Goal: Task Accomplishment & Management: Use online tool/utility

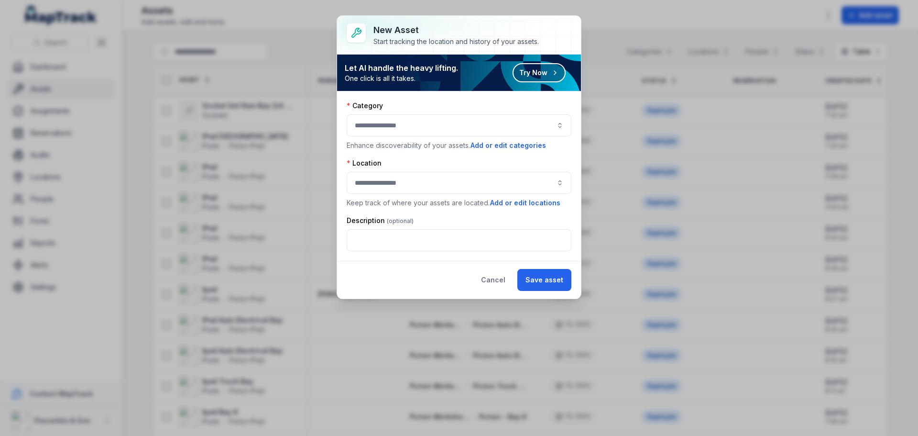
click at [511, 124] on button "button" at bounding box center [459, 125] width 225 height 22
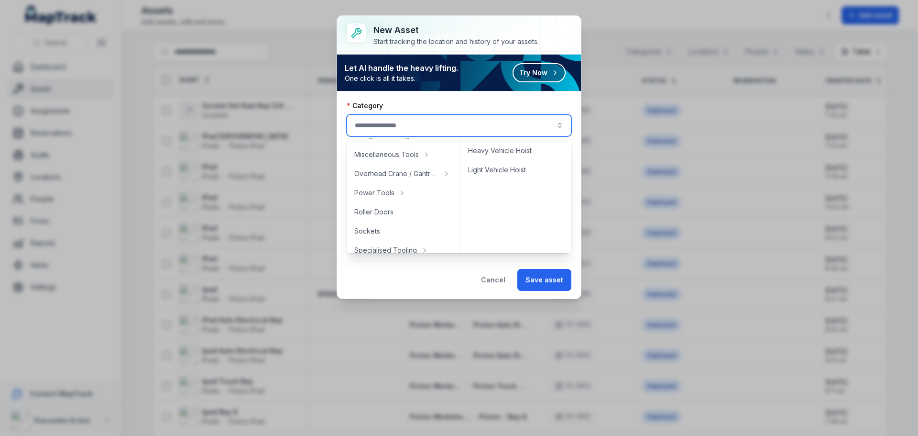
scroll to position [383, 0]
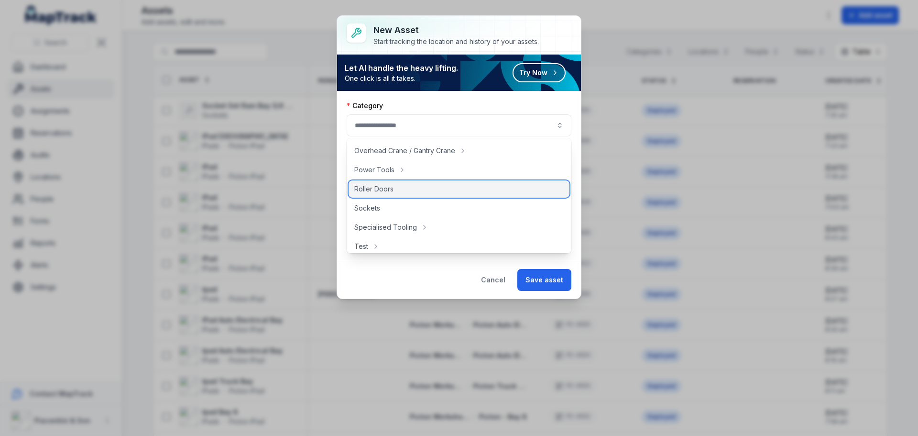
click at [401, 187] on div "Roller Doors" at bounding box center [459, 188] width 221 height 17
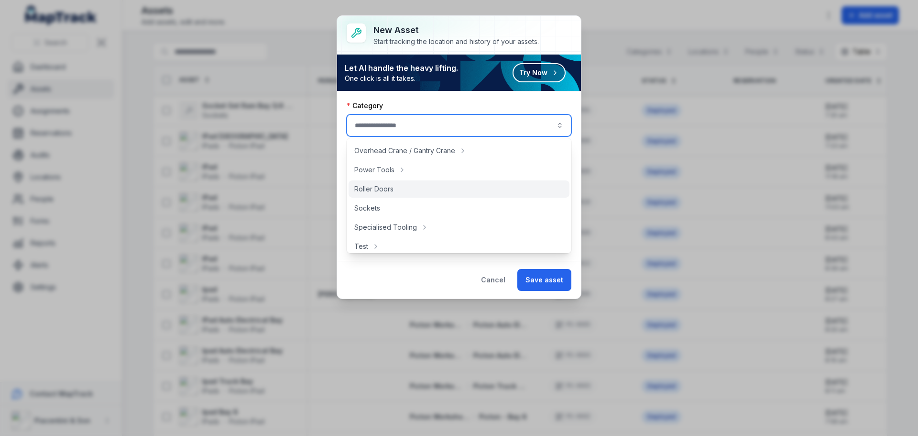
type input "**********"
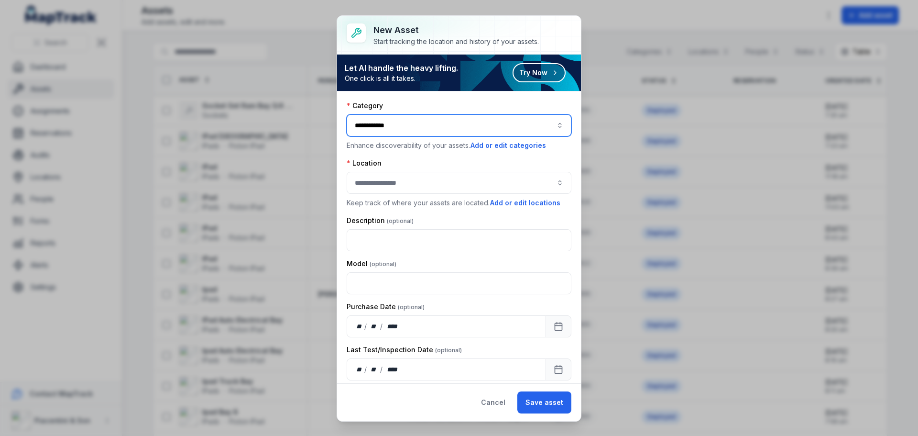
click at [430, 188] on button "button" at bounding box center [459, 183] width 225 height 22
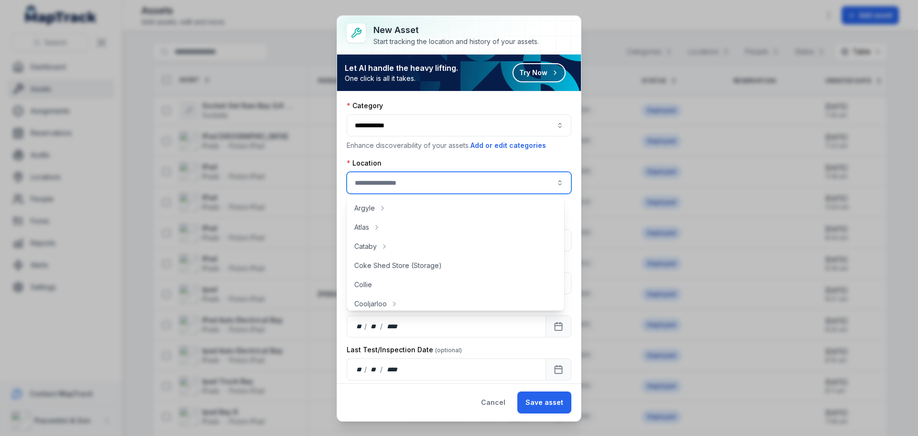
click at [439, 185] on button "button" at bounding box center [459, 183] width 225 height 22
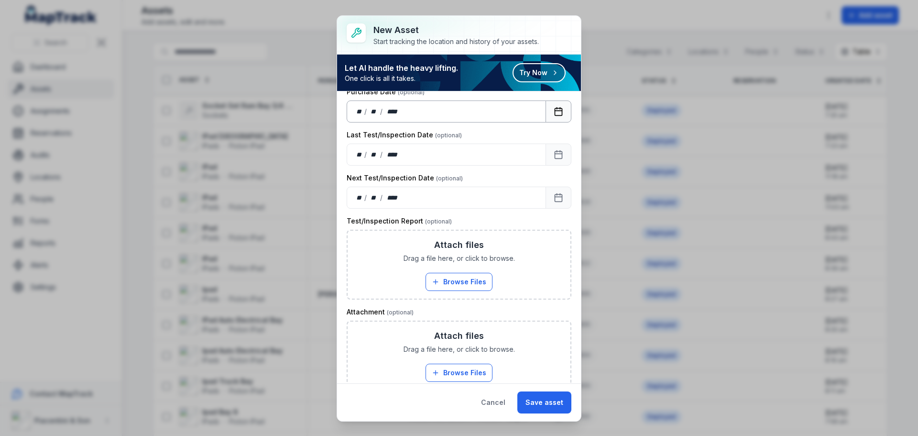
scroll to position [275, 0]
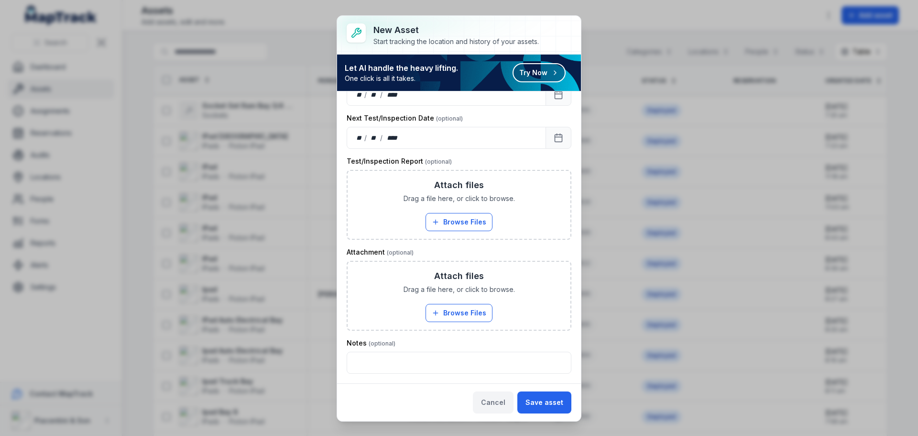
click at [497, 400] on button "Cancel" at bounding box center [493, 402] width 41 height 22
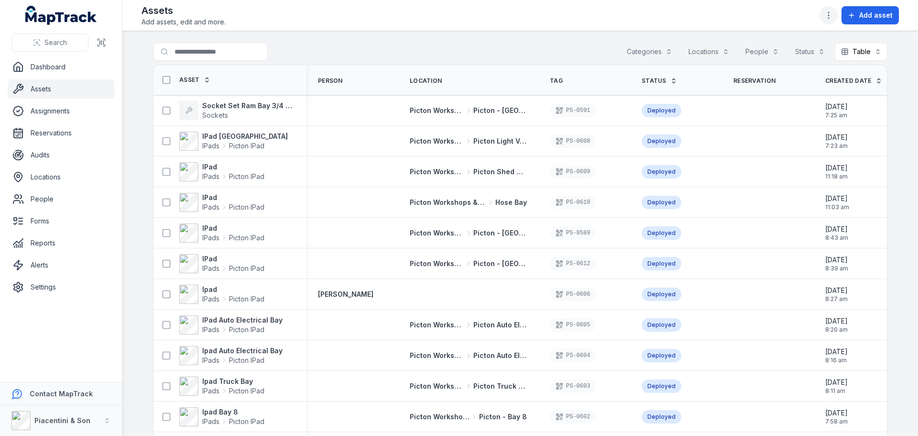
click at [834, 15] on icon "button" at bounding box center [829, 16] width 10 height 10
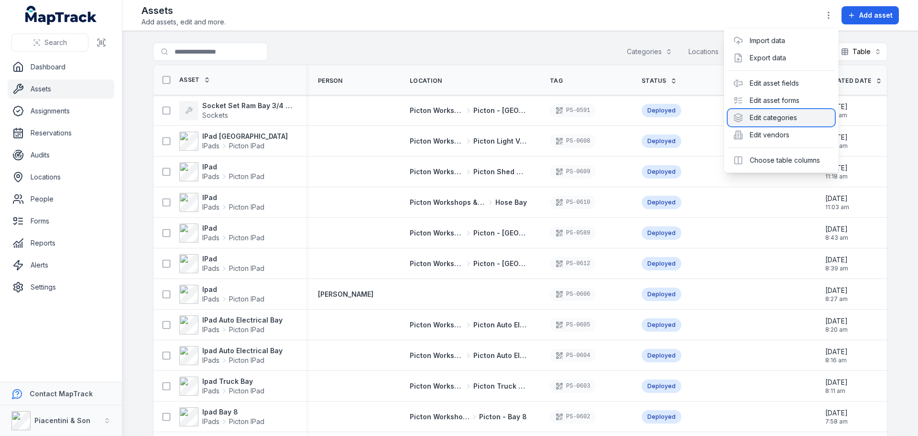
click at [797, 115] on div "Edit categories" at bounding box center [781, 117] width 107 height 17
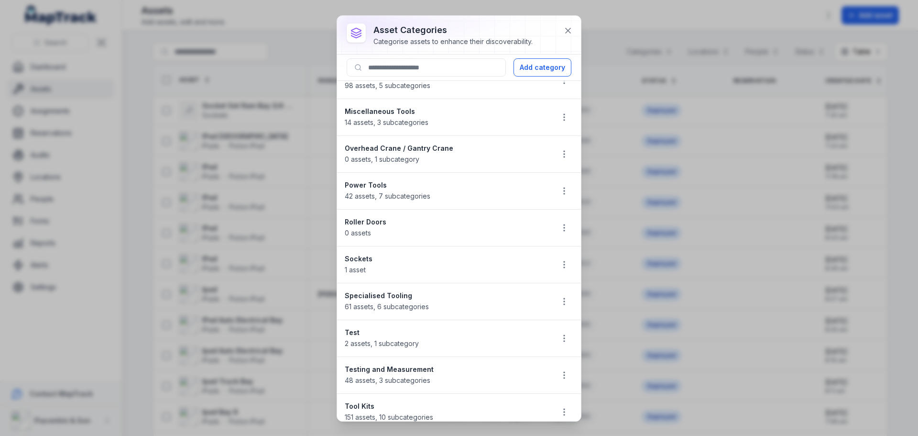
scroll to position [717, 0]
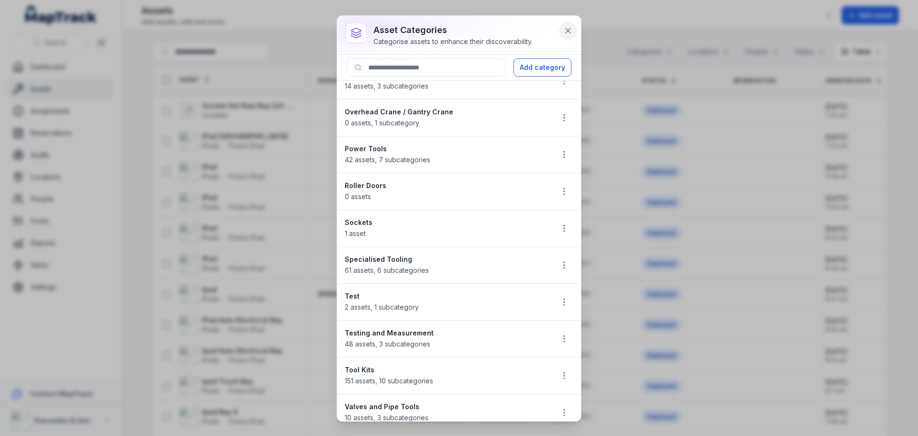
click at [569, 34] on icon at bounding box center [568, 31] width 10 height 10
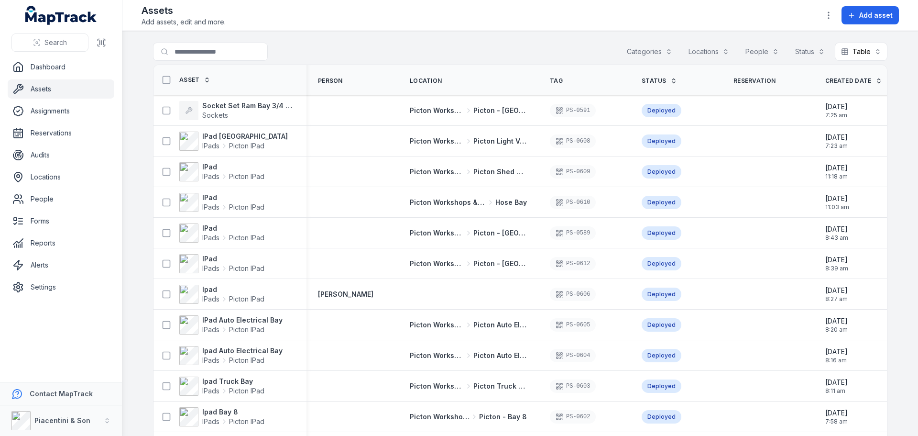
click at [561, 50] on div "Search for assets Categories Locations People Status Table *****" at bounding box center [520, 54] width 735 height 22
click at [826, 16] on icon "button" at bounding box center [829, 16] width 10 height 10
